Goal: Task Accomplishment & Management: Manage account settings

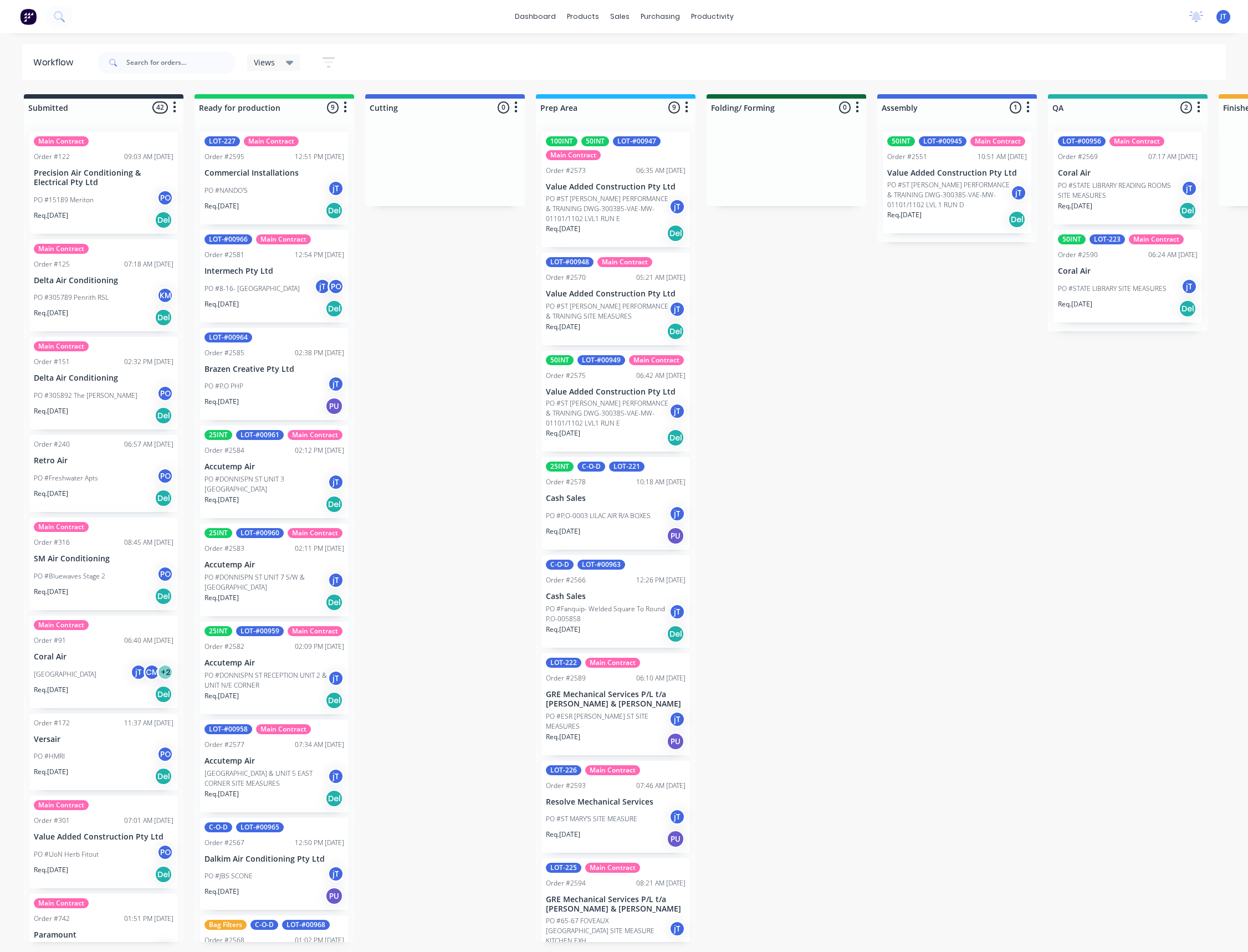
scroll to position [0, 159]
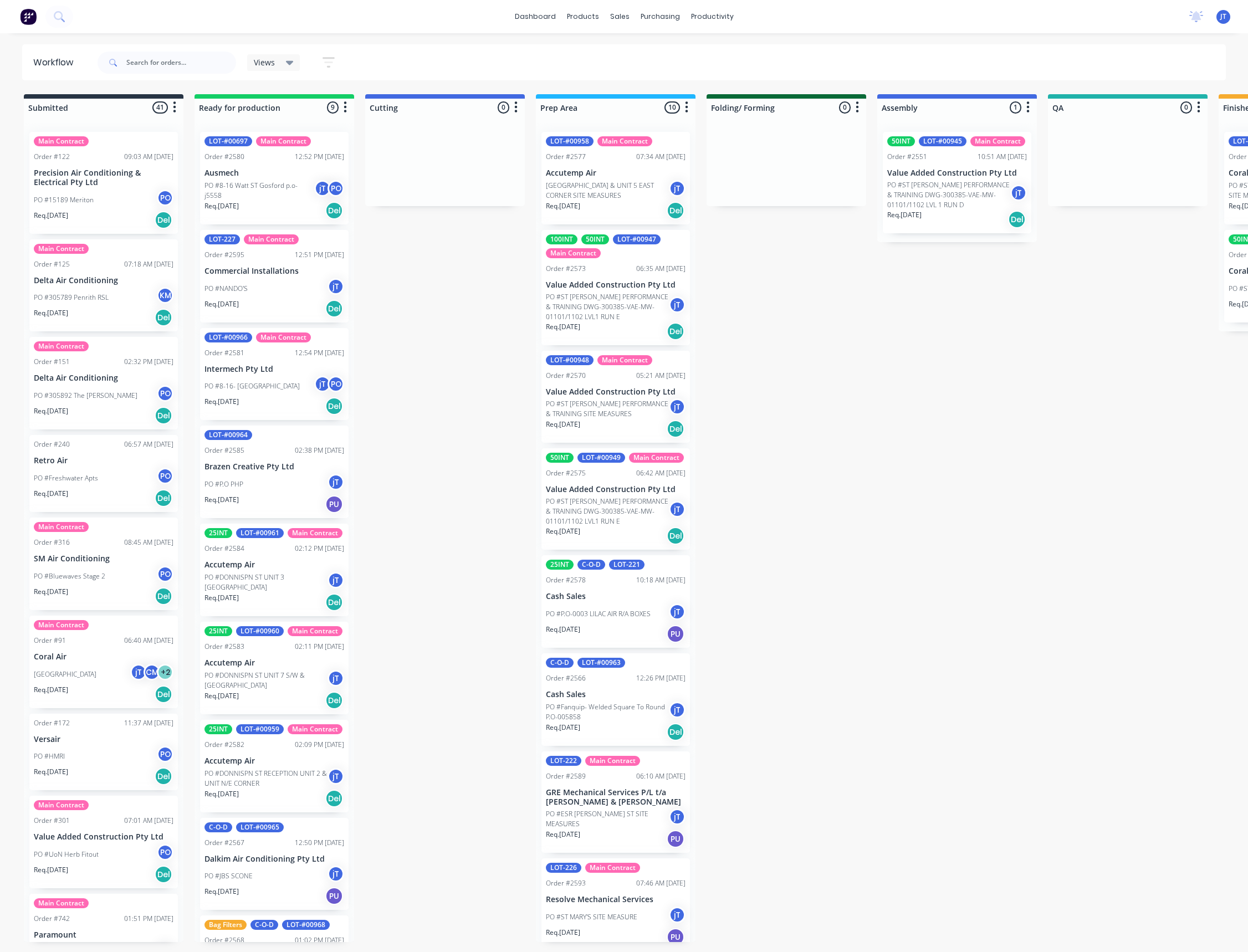
click at [254, 171] on p "Ausmech" at bounding box center [275, 173] width 140 height 9
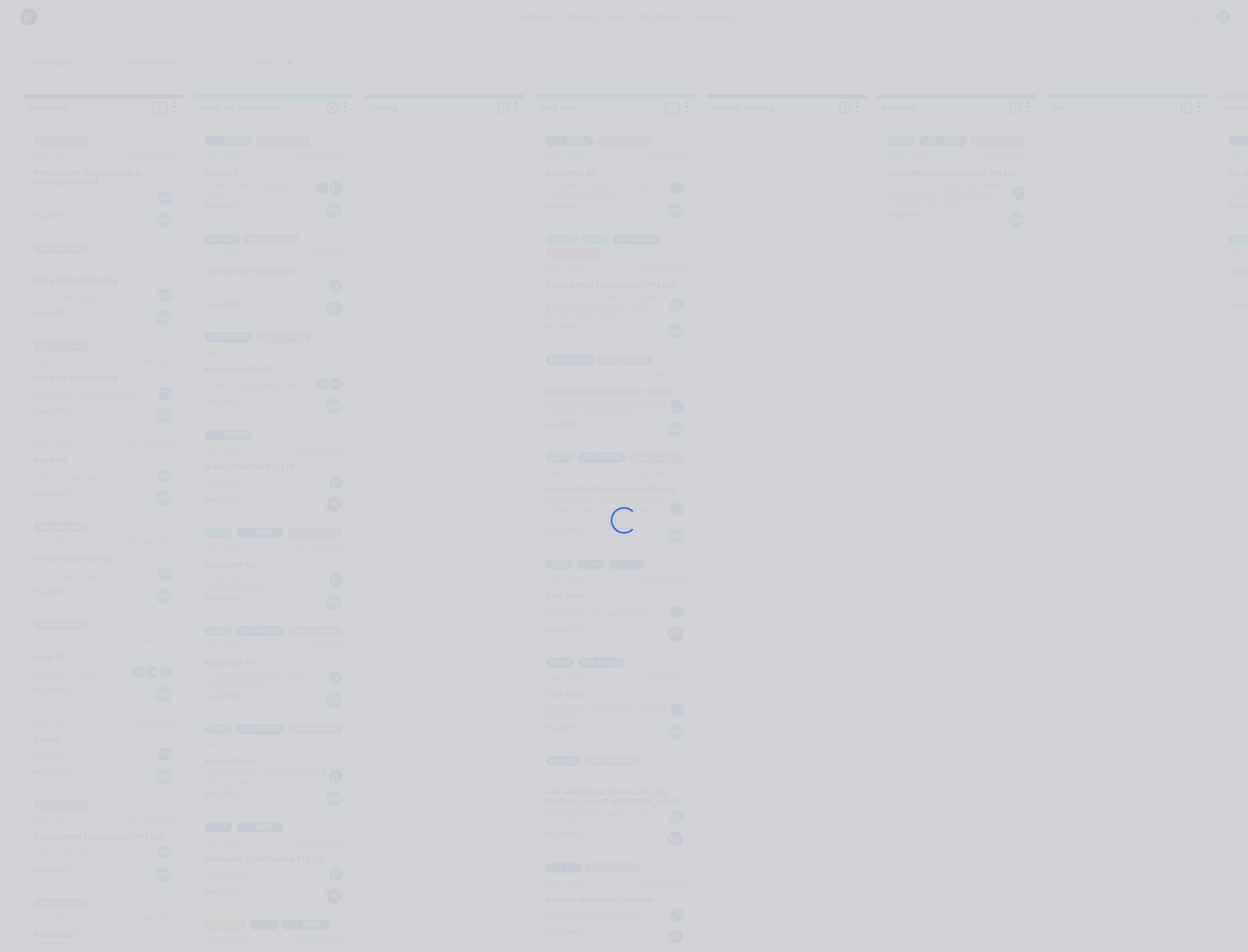
click at [253, 171] on div "Loading..." at bounding box center [624, 520] width 887 height 952
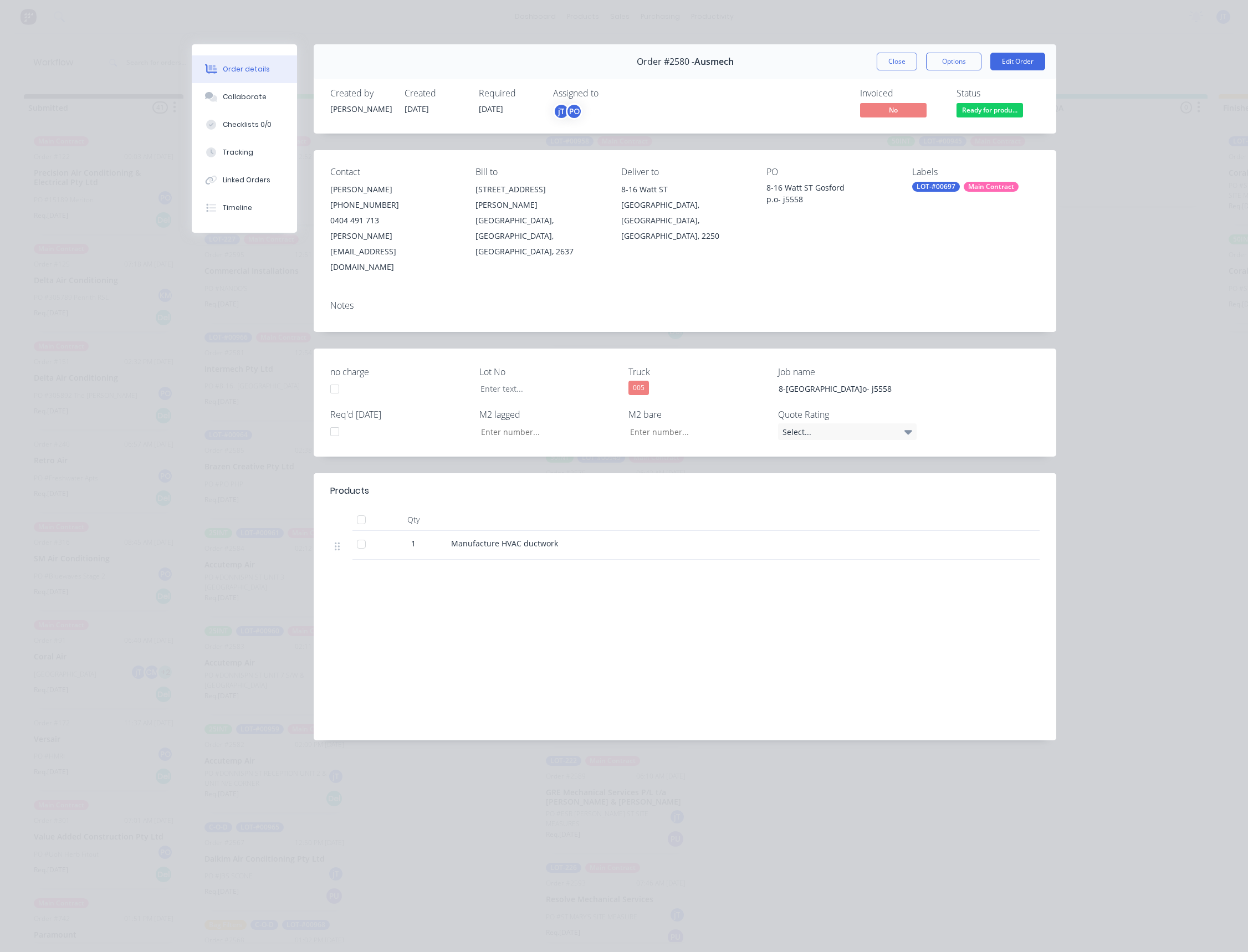
click at [951, 189] on div "LOT-#00697" at bounding box center [936, 187] width 47 height 10
click at [940, 184] on div "LOT-#00697" at bounding box center [936, 187] width 47 height 10
drag, startPoint x: 943, startPoint y: 182, endPoint x: 974, endPoint y: 89, distance: 98.0
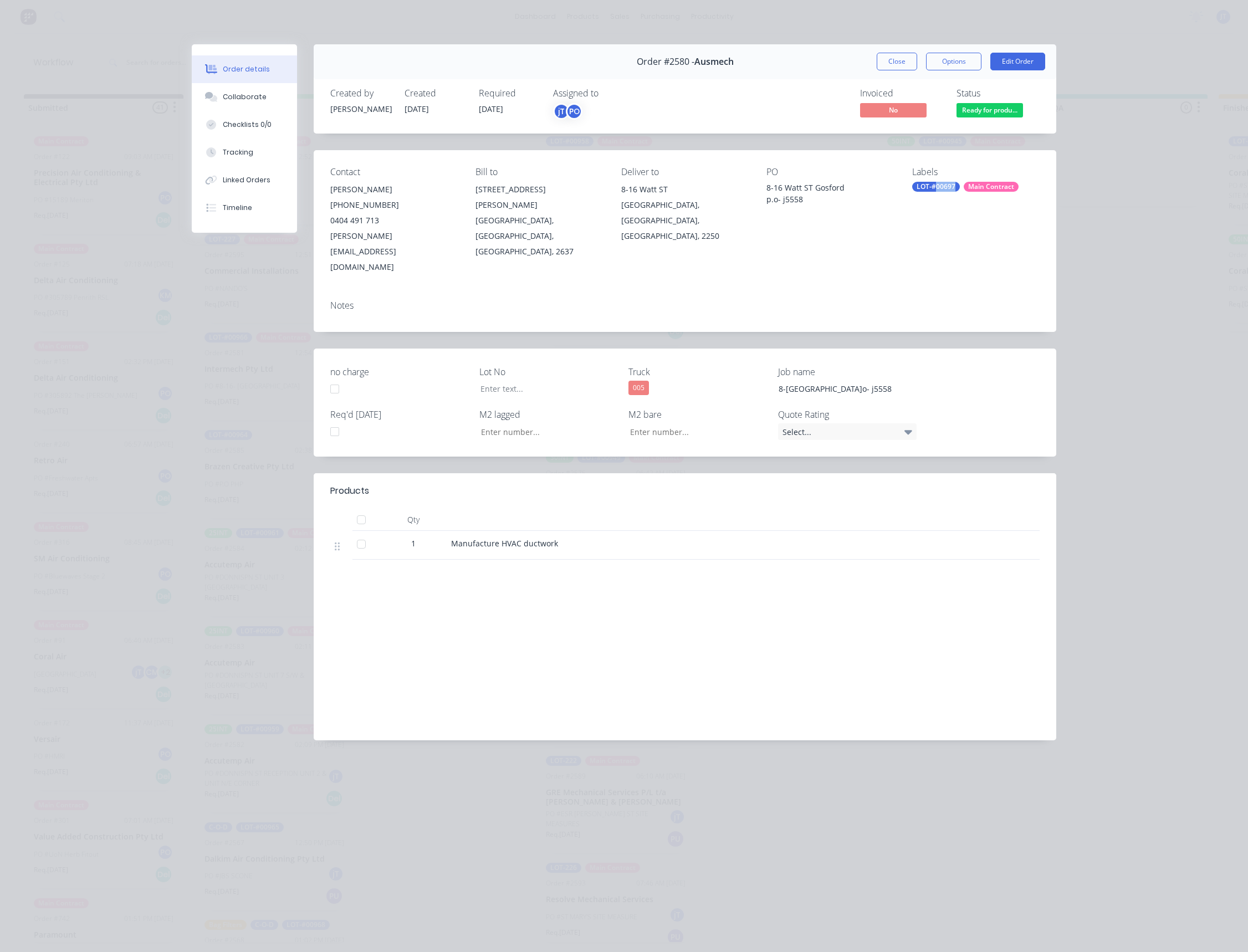
click at [943, 183] on div "LOT-#00697" at bounding box center [936, 187] width 47 height 10
click at [1008, 69] on button "Edit Order" at bounding box center [1018, 61] width 55 height 17
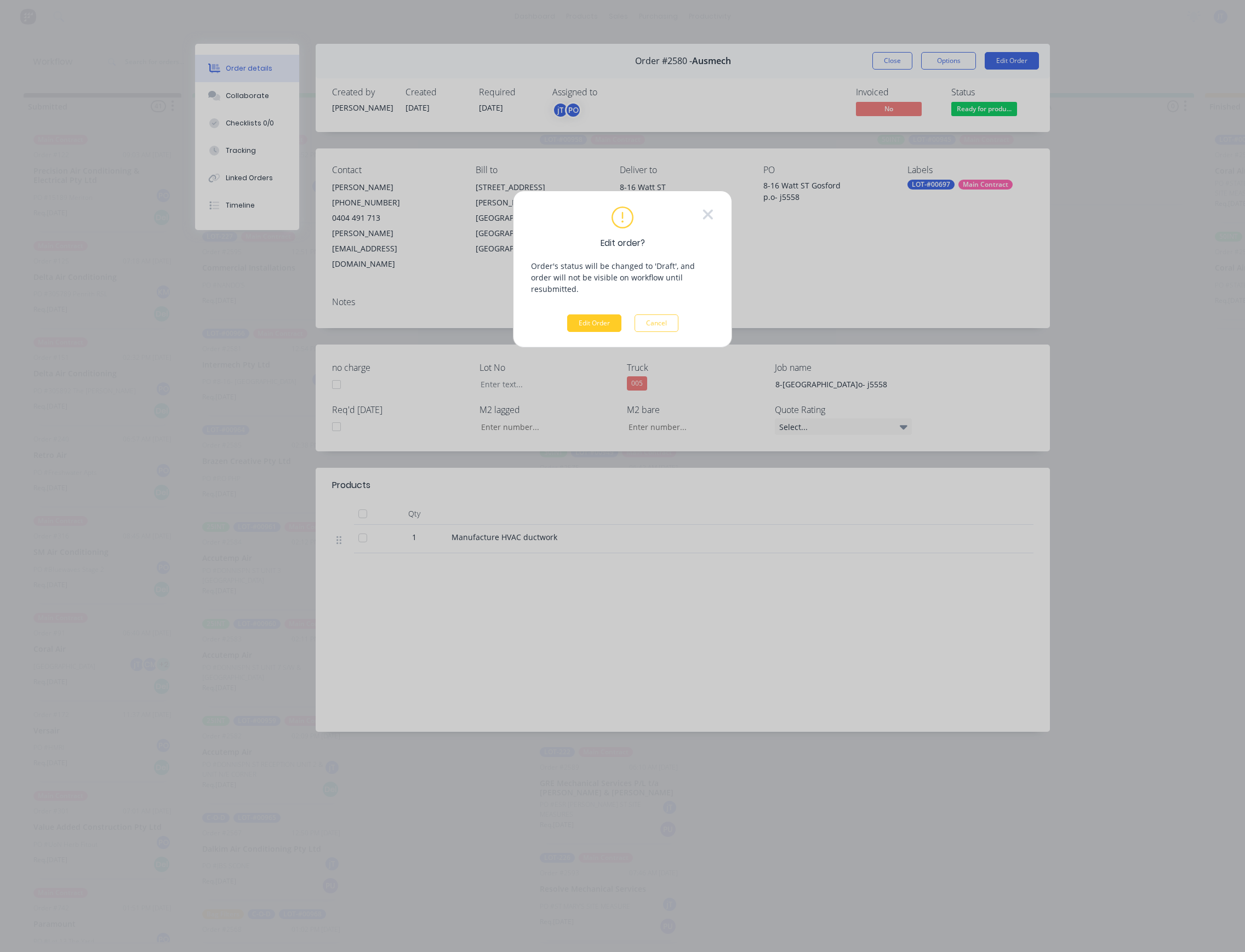
click at [614, 316] on button "Edit Order" at bounding box center [594, 323] width 54 height 17
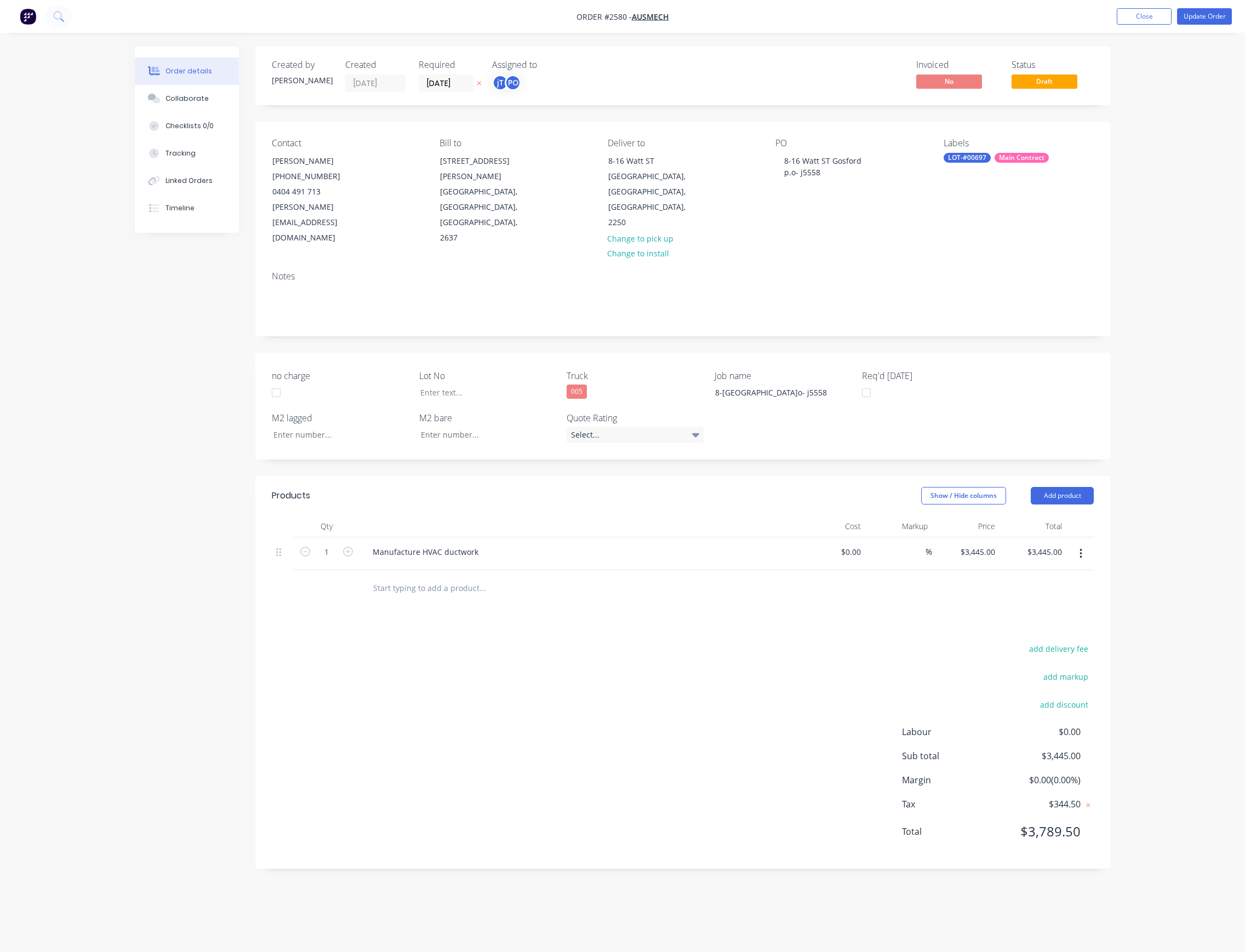
click at [973, 160] on div "LOT-#00697" at bounding box center [967, 158] width 47 height 10
click at [1002, 252] on div "LOT-#00697" at bounding box center [996, 254] width 47 height 12
click at [1009, 186] on input "text" at bounding box center [1034, 188] width 115 height 22
click at [982, 180] on input "lot#00967" at bounding box center [1034, 188] width 115 height 22
drag, startPoint x: 1031, startPoint y: 180, endPoint x: 973, endPoint y: 191, distance: 59.0
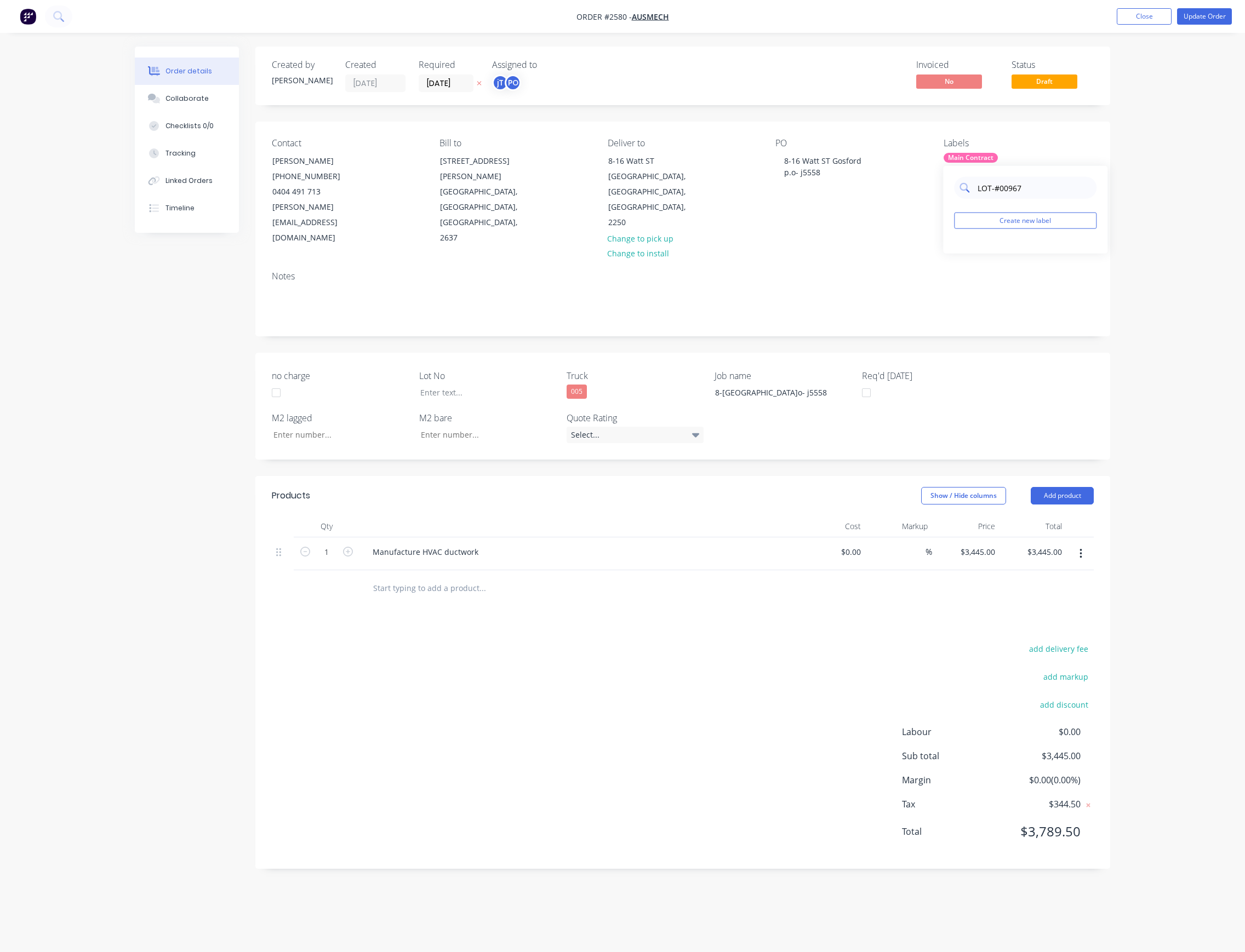
click at [973, 191] on div "LOT-#00967" at bounding box center [1025, 188] width 143 height 22
type input "LOT-#00967"
click at [1031, 221] on button "Create new label" at bounding box center [1025, 220] width 143 height 17
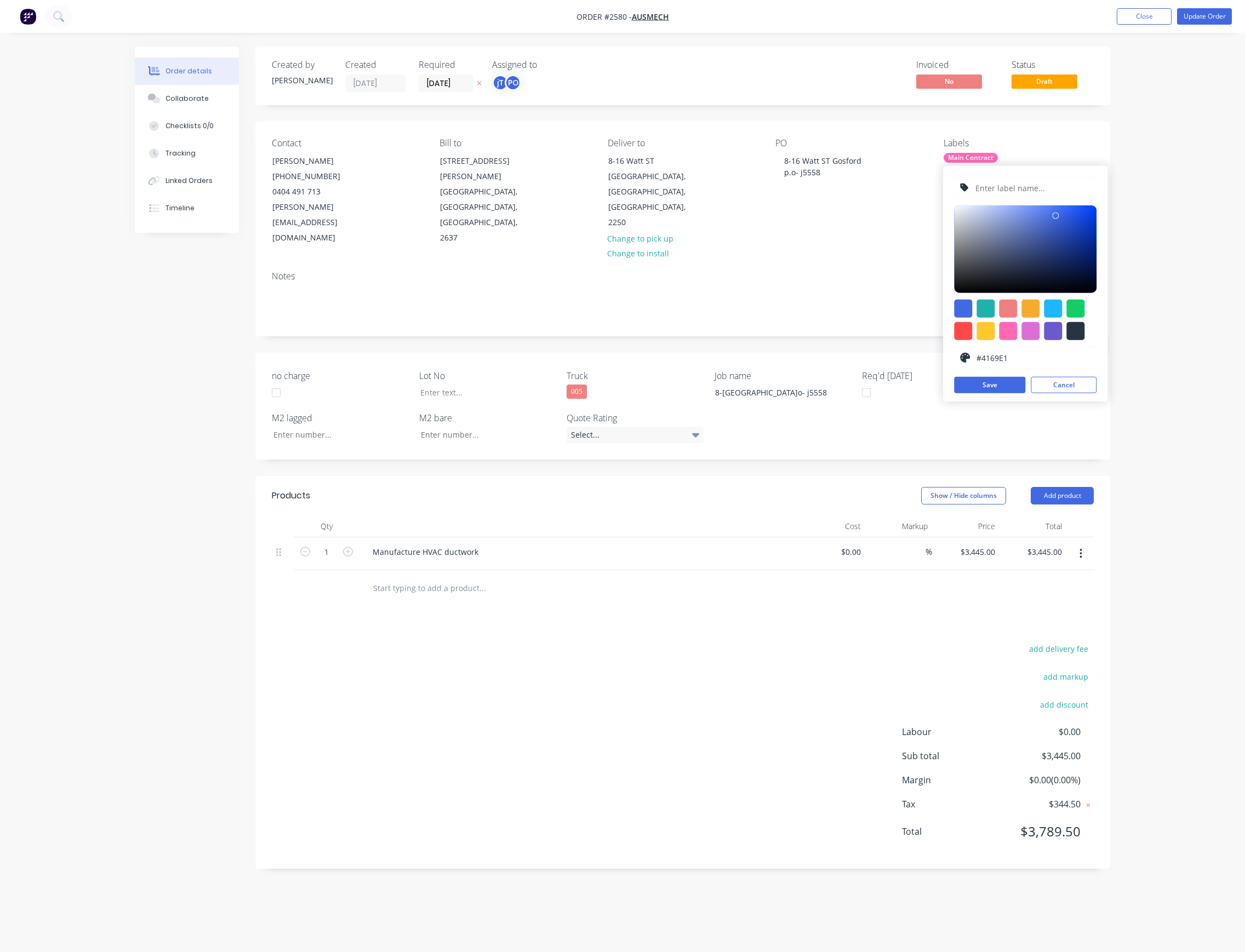
click at [1037, 189] on input "text" at bounding box center [1032, 188] width 117 height 21
paste input "LOT-#00967"
type input "LOT-#00967"
click at [1006, 375] on div "LOT-#00967 #4169E1 hex #4169E1 Save Cancel" at bounding box center [1025, 284] width 164 height 236
click at [998, 386] on button "Save" at bounding box center [989, 385] width 71 height 17
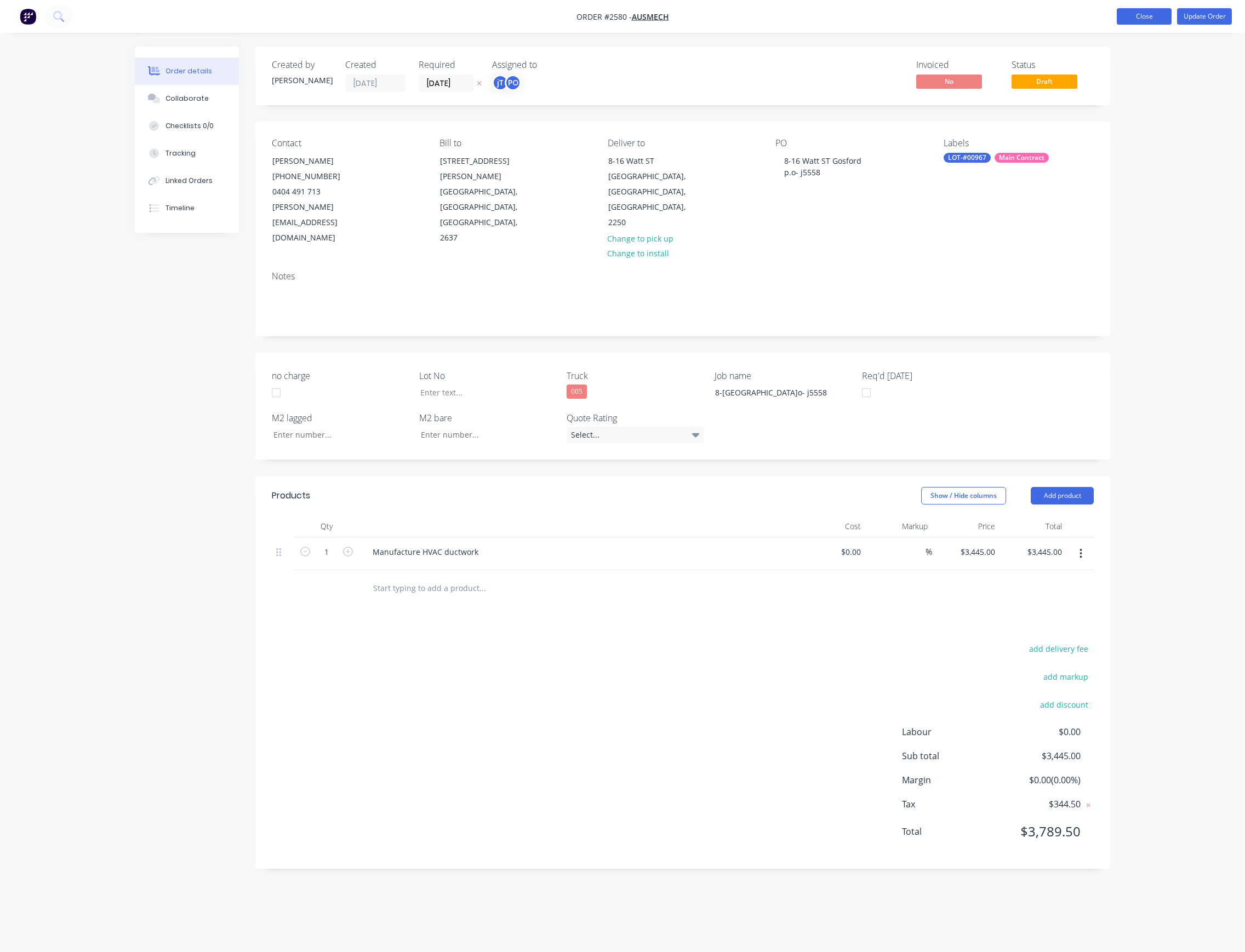
click at [1154, 15] on button "Close" at bounding box center [1144, 16] width 55 height 17
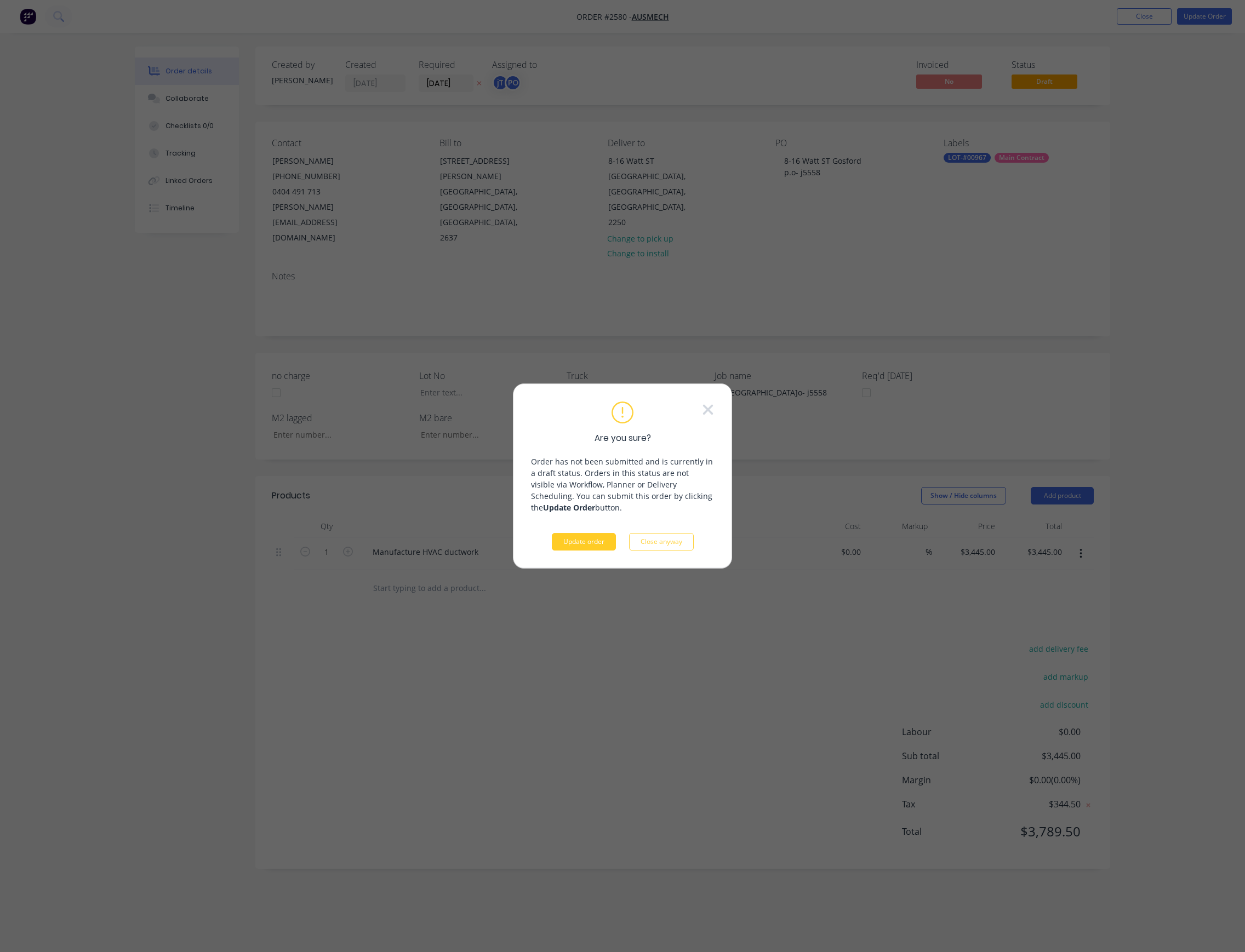
click at [581, 537] on button "Update order" at bounding box center [584, 542] width 64 height 17
